Goal: Share content

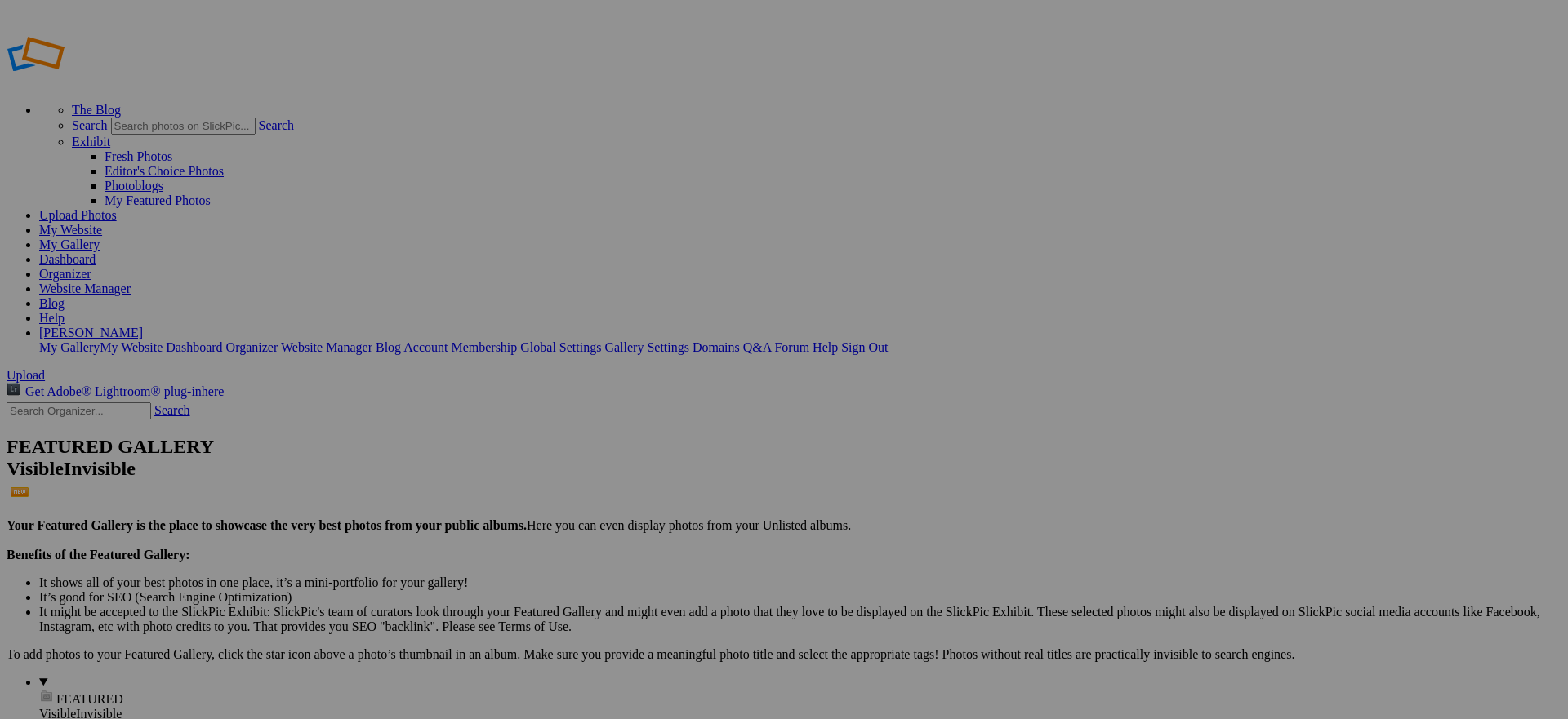
click at [739, 414] on div "Select album..." at bounding box center [654, 421] width 172 height 14
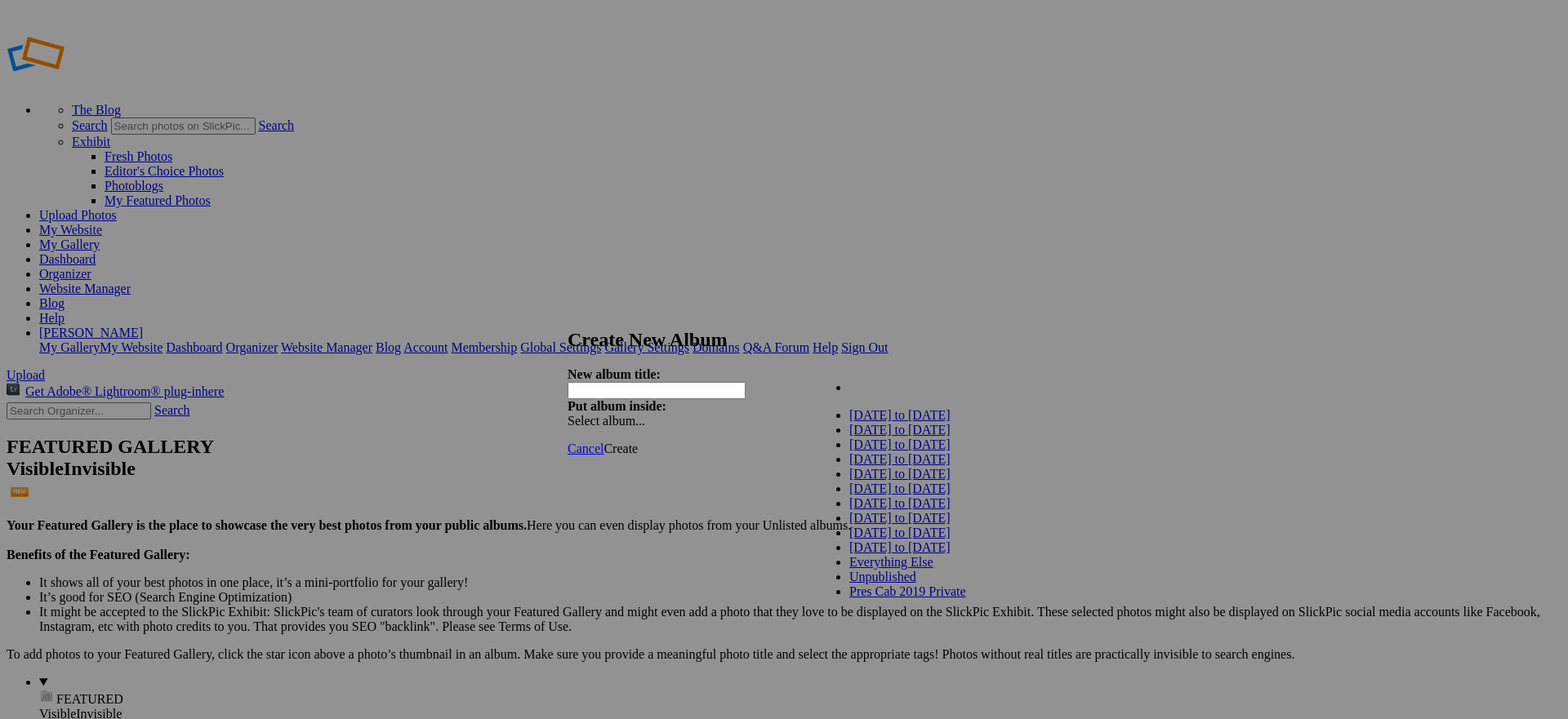
click at [920, 422] on span "[DATE] to [DATE]" at bounding box center [900, 414] width 101 height 14
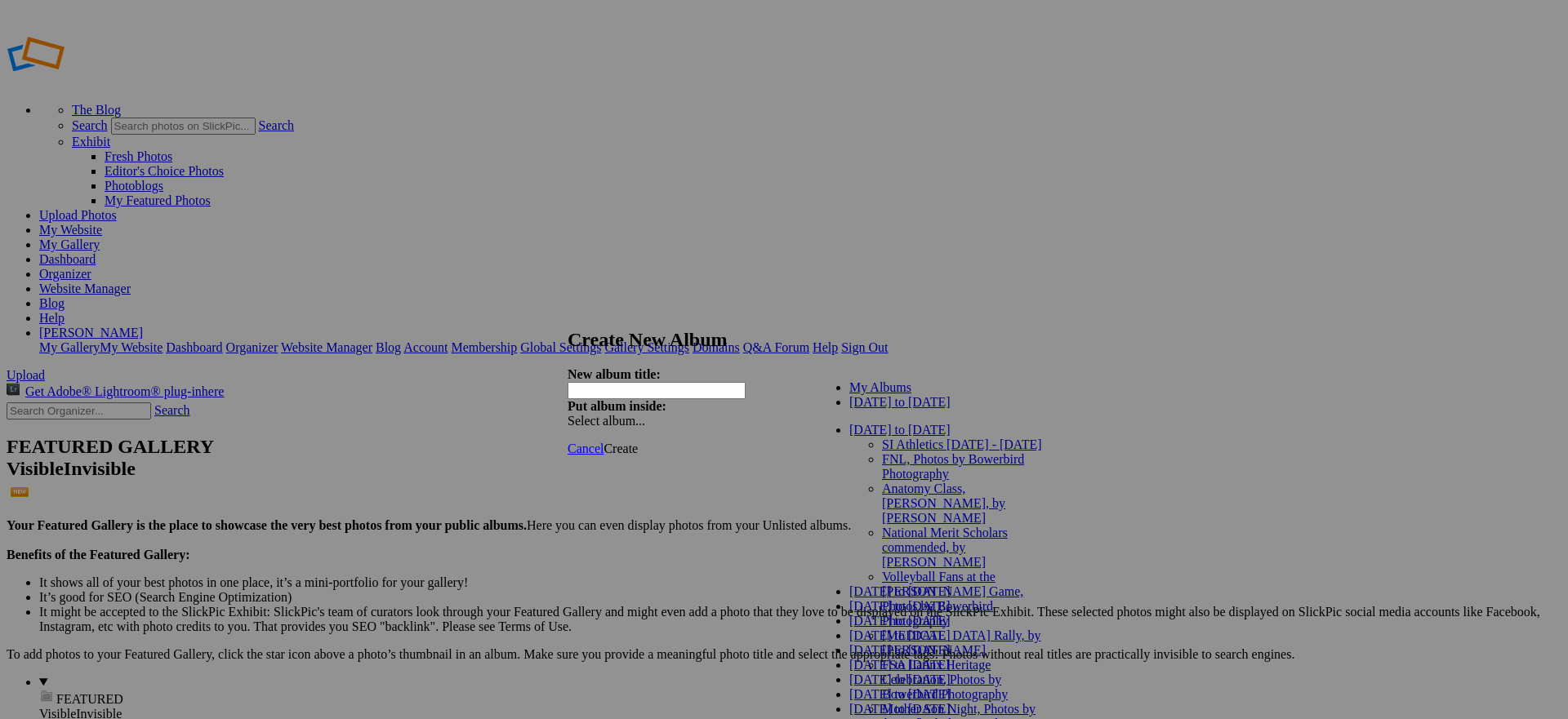
click at [897, 409] on link "[DATE] to [DATE]" at bounding box center [900, 401] width 101 height 14
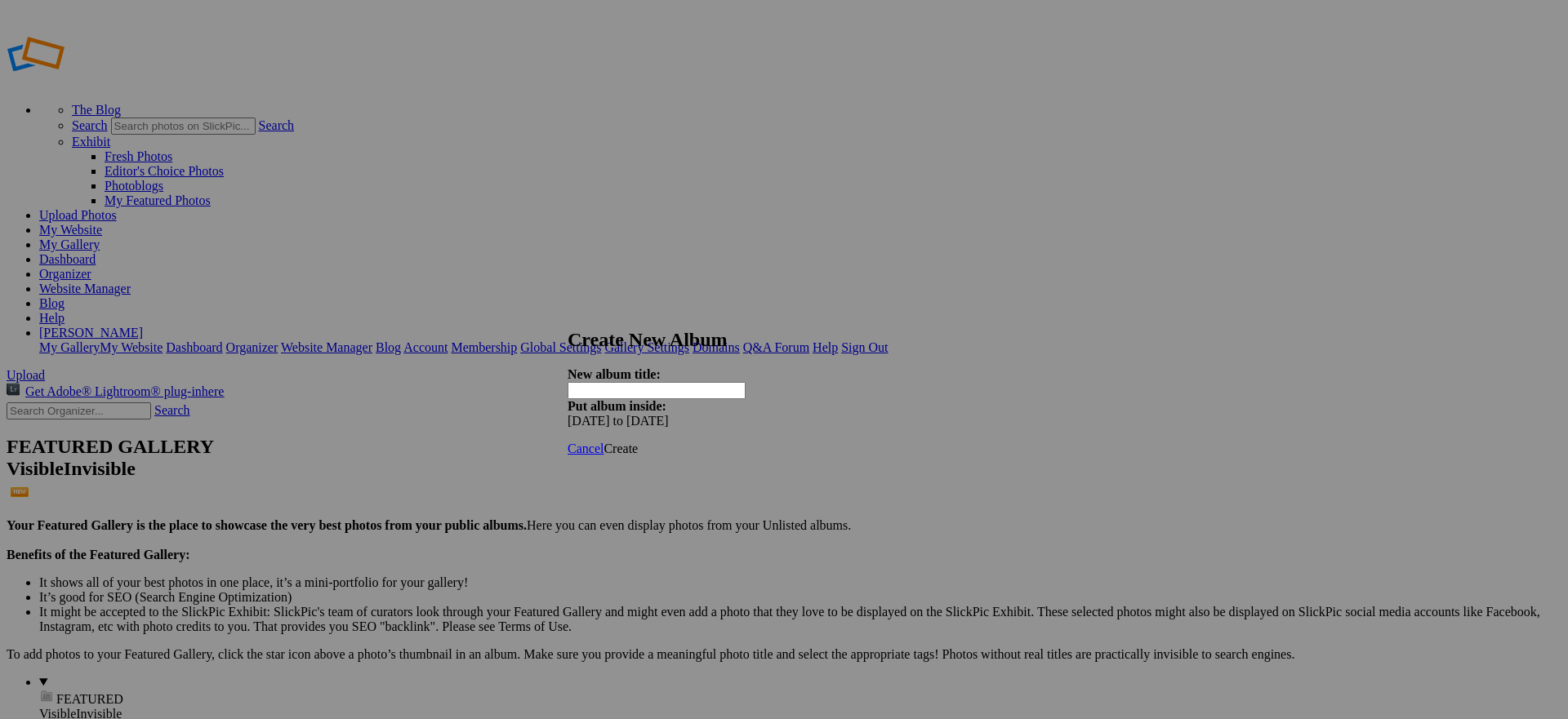
click at [713, 382] on input "text" at bounding box center [656, 390] width 178 height 17
type input "SI '85 Reunion at SF Italian Athletic Club"
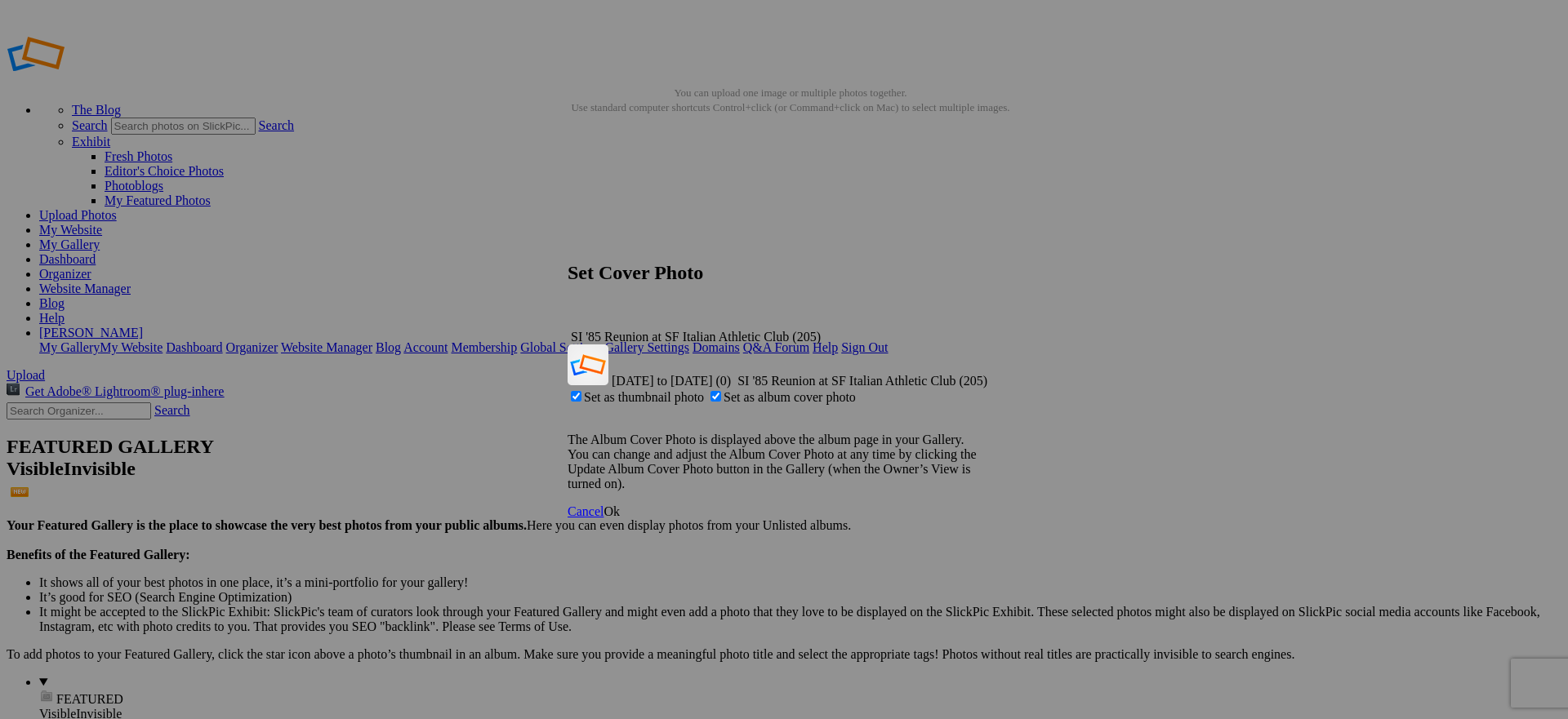
click at [620, 504] on link "Ok" at bounding box center [611, 511] width 16 height 14
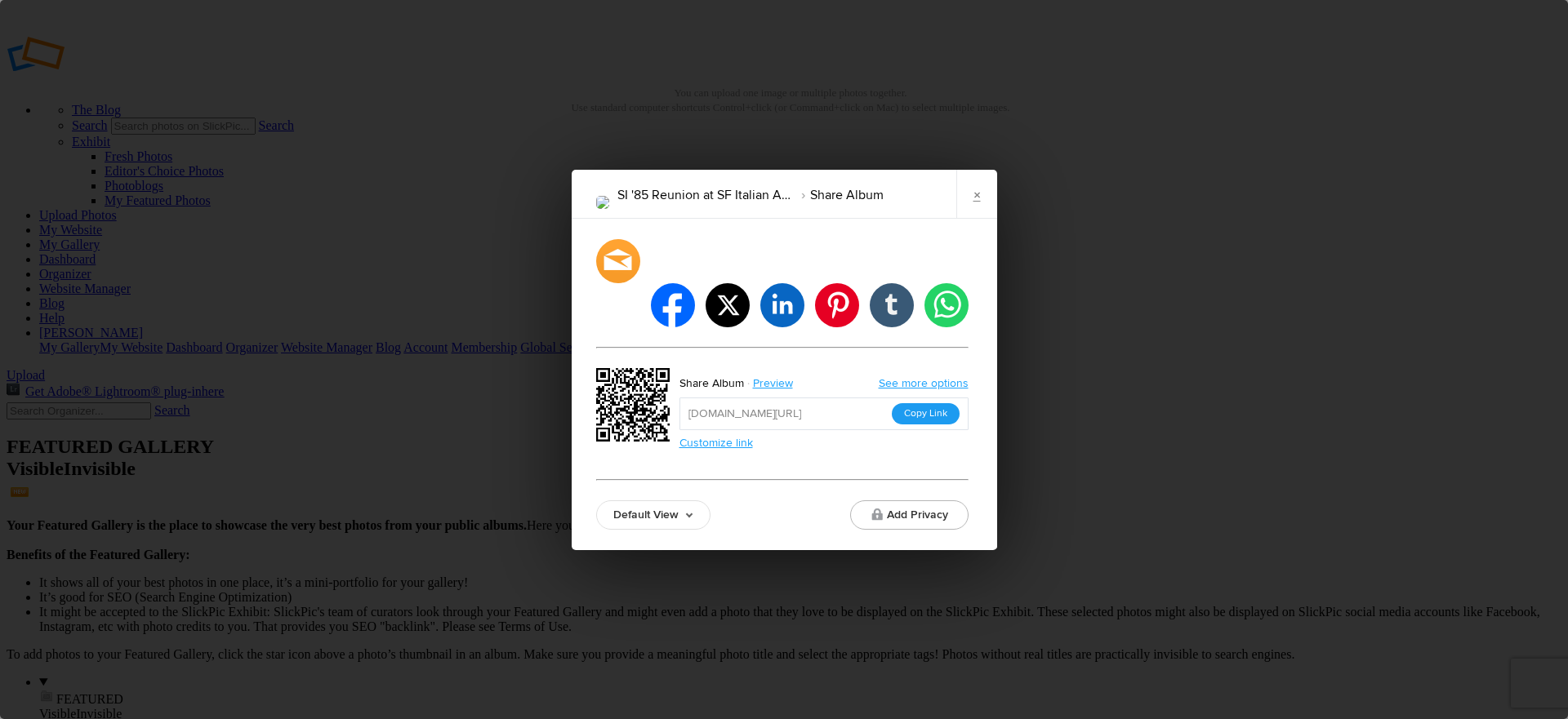
click at [932, 403] on button "Copy Link" at bounding box center [925, 414] width 68 height 22
